Goal: Task Accomplishment & Management: Use online tool/utility

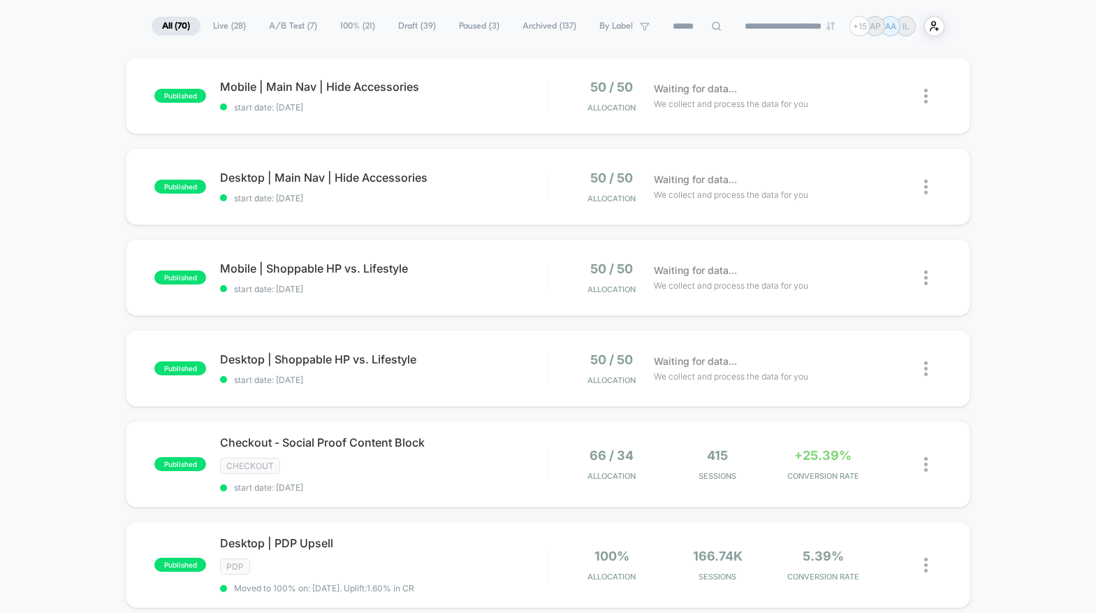
scroll to position [170, 0]
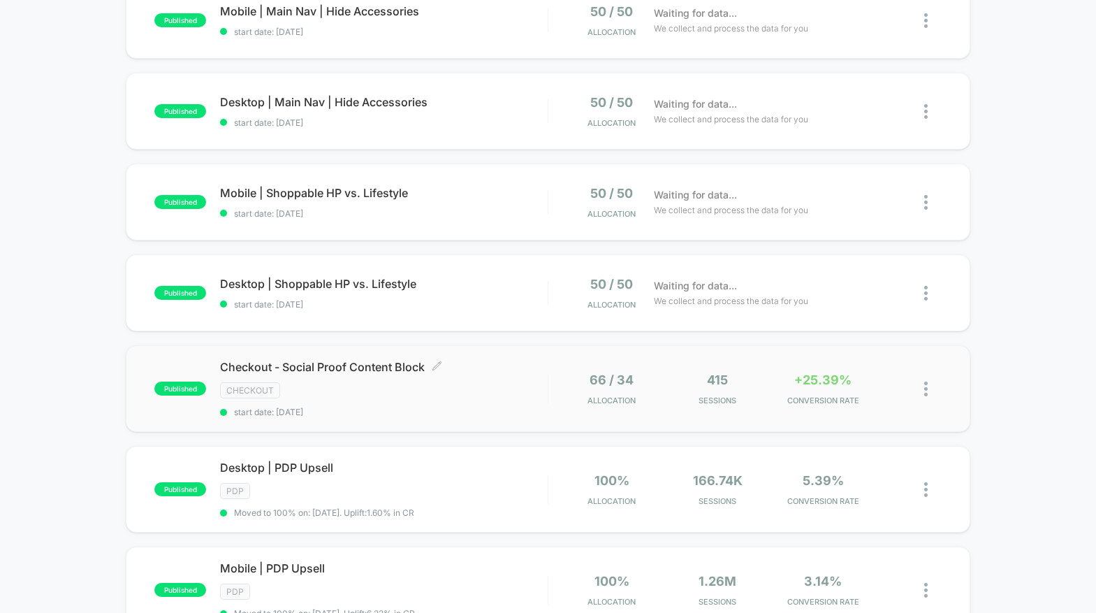
click at [365, 391] on div "CHECKOUT" at bounding box center [383, 390] width 327 height 16
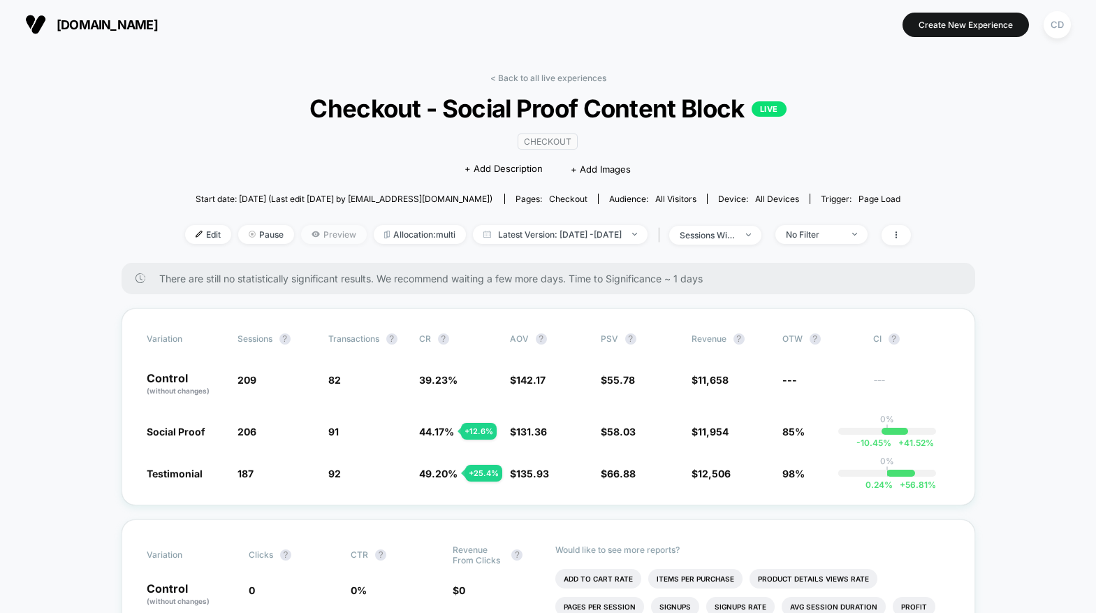
click at [310, 233] on span "Preview" at bounding box center [334, 234] width 66 height 19
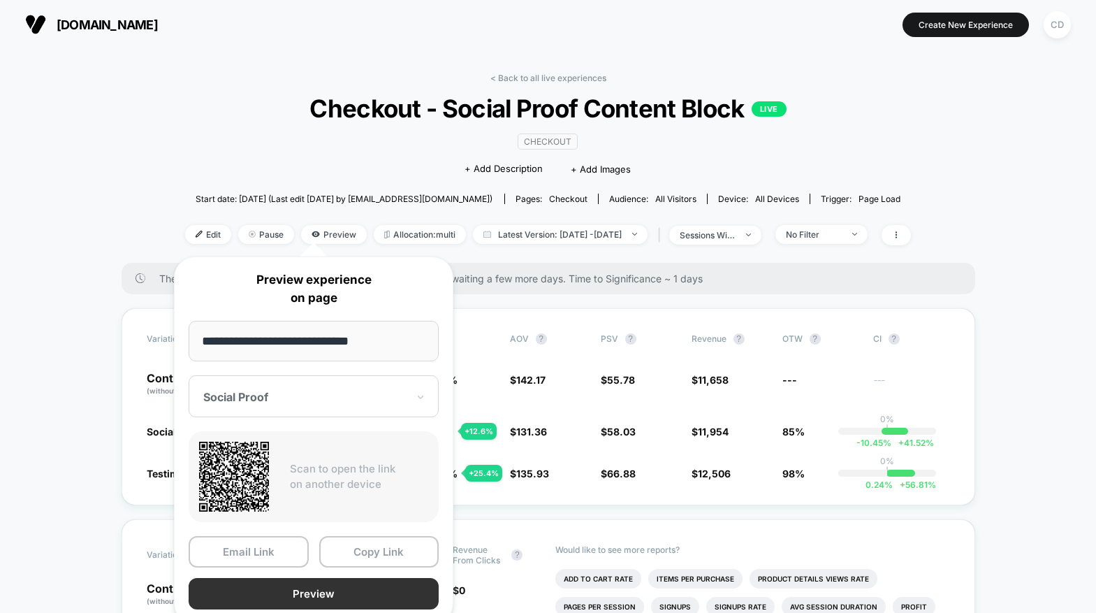
click at [354, 596] on button "Preview" at bounding box center [314, 593] width 250 height 31
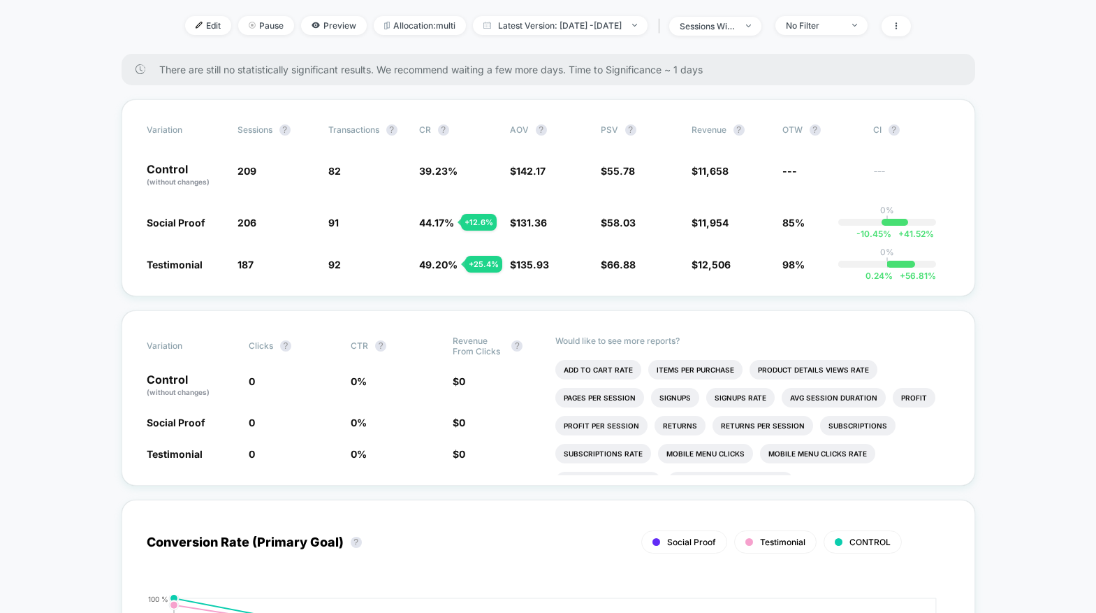
scroll to position [208, 0]
click at [188, 268] on span "Testimonial" at bounding box center [175, 265] width 56 height 12
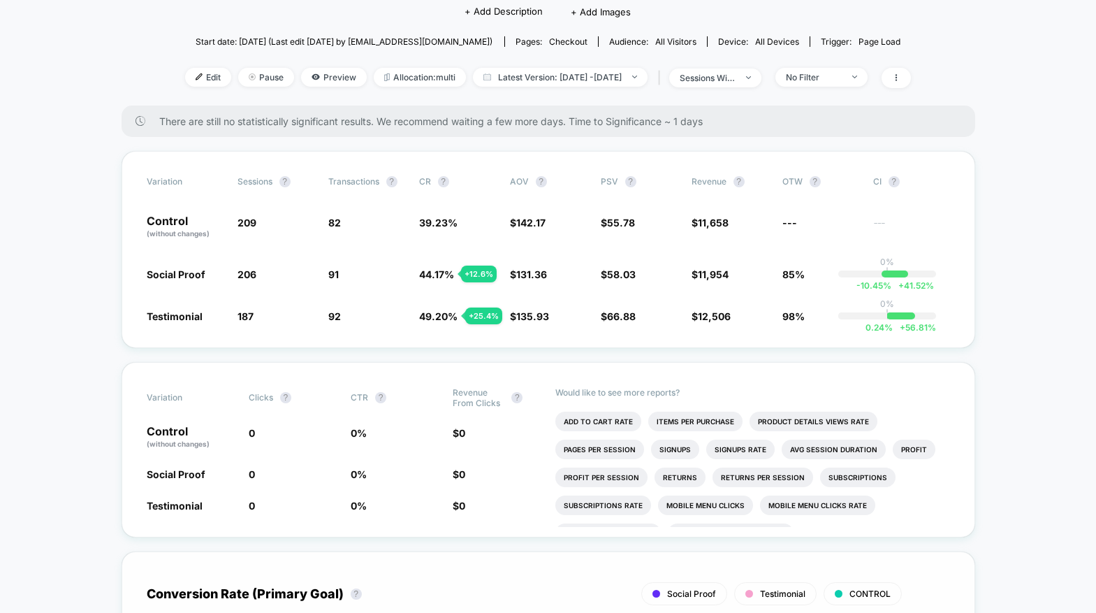
scroll to position [81, 0]
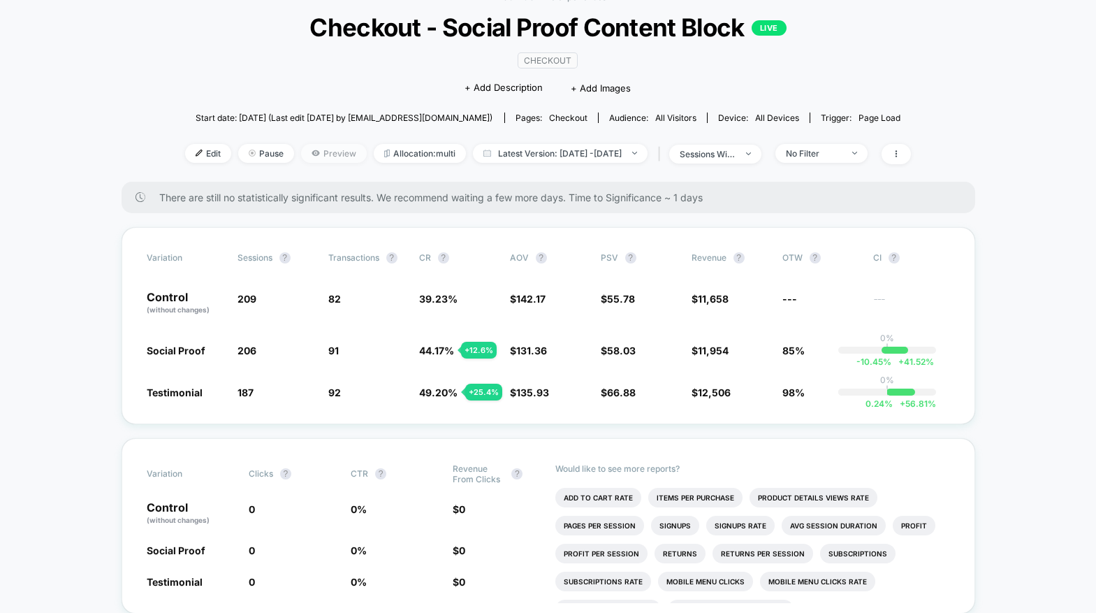
click at [319, 158] on span "Preview" at bounding box center [334, 153] width 66 height 19
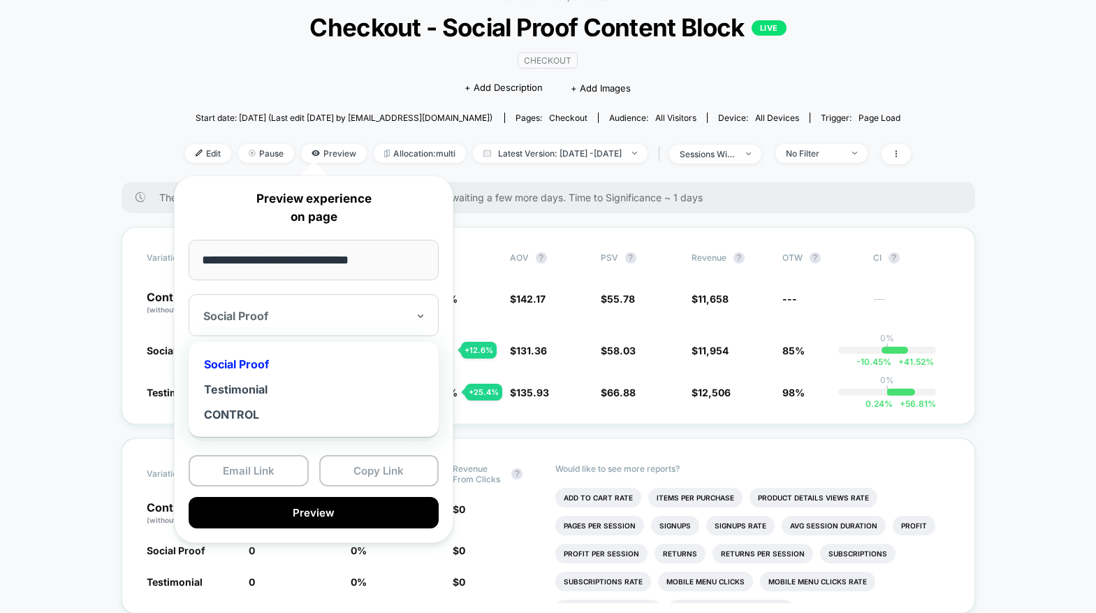
click at [349, 317] on div at bounding box center [305, 316] width 204 height 14
click at [298, 392] on div "Testimonial" at bounding box center [314, 389] width 236 height 25
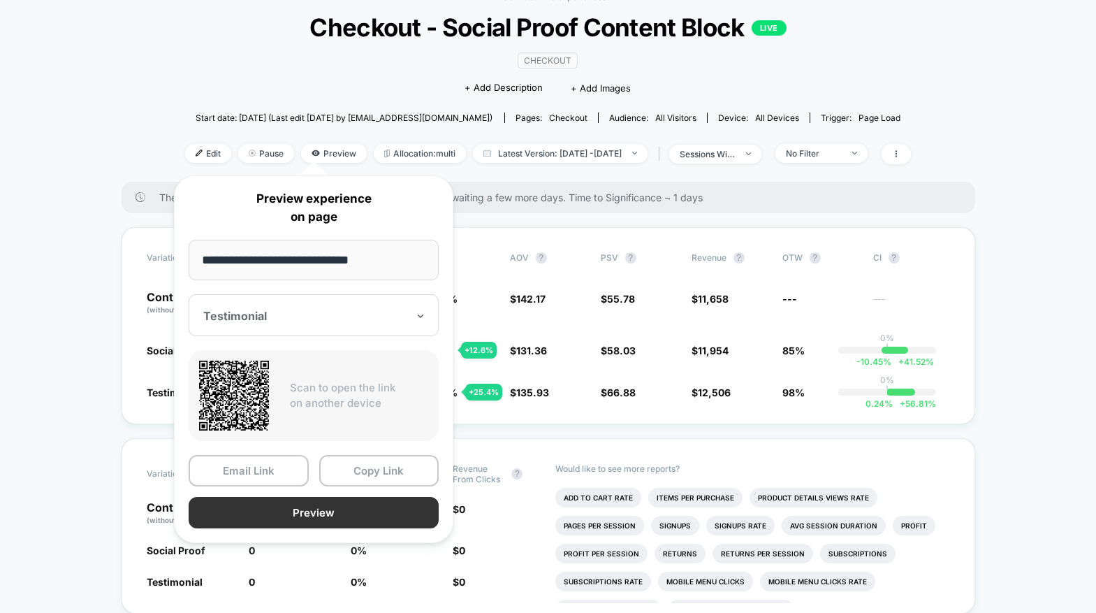
click at [351, 514] on button "Preview" at bounding box center [314, 512] width 250 height 31
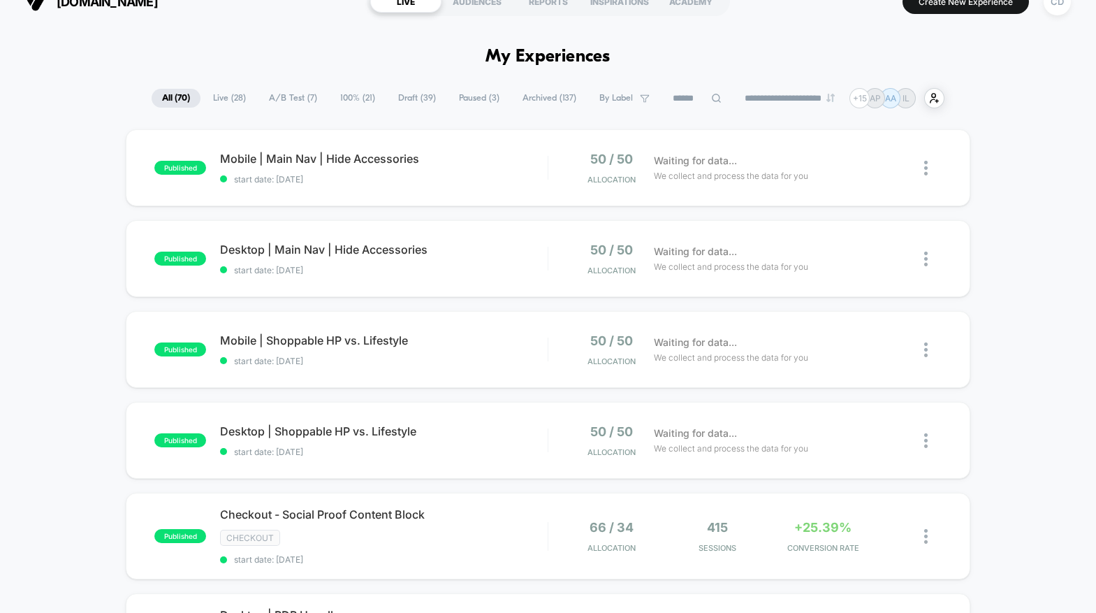
scroll to position [22, 0]
